Goal: Information Seeking & Learning: Learn about a topic

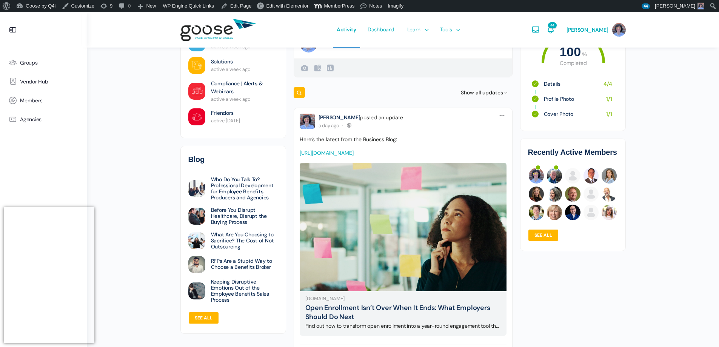
scroll to position [75, 0]
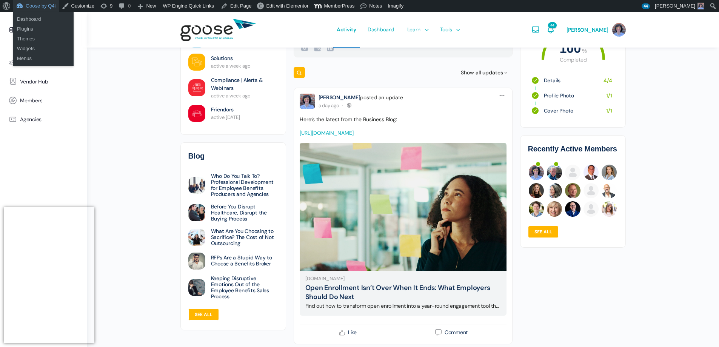
click at [30, 8] on link "Goose by Q4i" at bounding box center [36, 6] width 46 height 12
